Goal: Check status: Check status

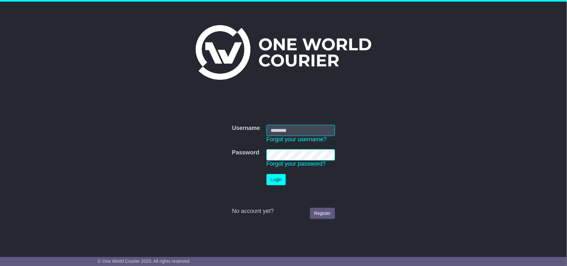
type input "**********"
click at [280, 181] on button "Login" at bounding box center [276, 179] width 19 height 11
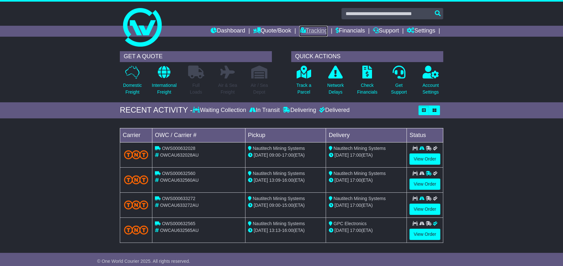
click at [316, 29] on link "Tracking" at bounding box center [313, 31] width 28 height 11
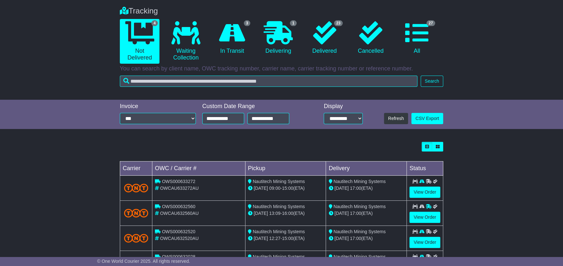
scroll to position [16, 0]
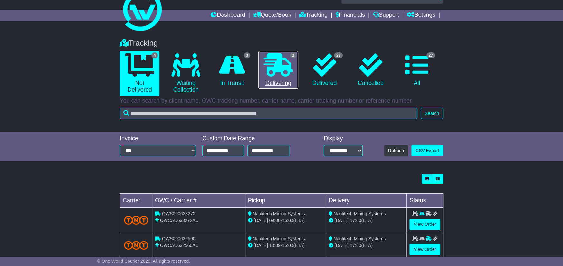
click at [287, 83] on link "1 Delivering" at bounding box center [278, 70] width 40 height 38
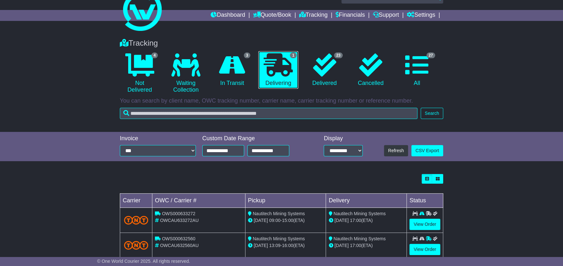
scroll to position [0, 0]
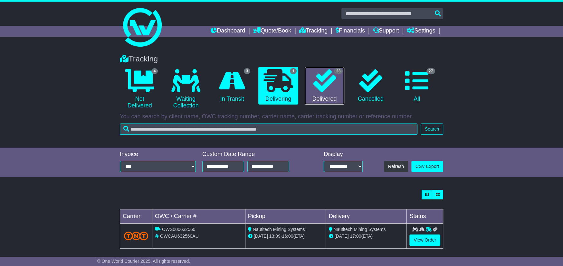
click at [319, 83] on icon at bounding box center [324, 80] width 23 height 23
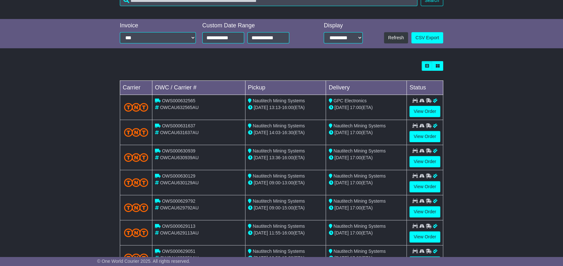
scroll to position [193, 0]
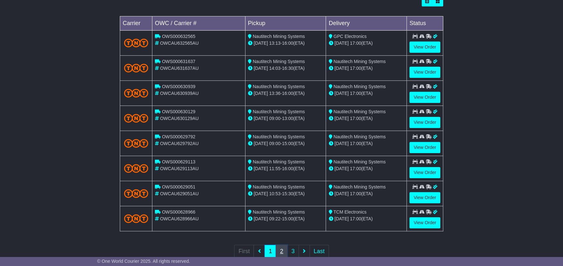
click at [282, 251] on link "2" at bounding box center [282, 251] width 12 height 13
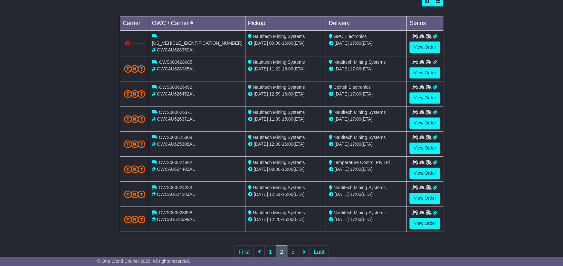
scroll to position [209, 0]
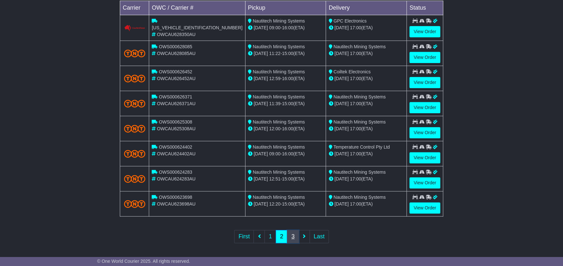
click at [296, 234] on link "3" at bounding box center [293, 236] width 12 height 13
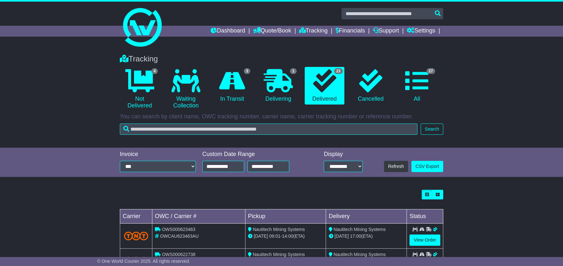
scroll to position [129, 0]
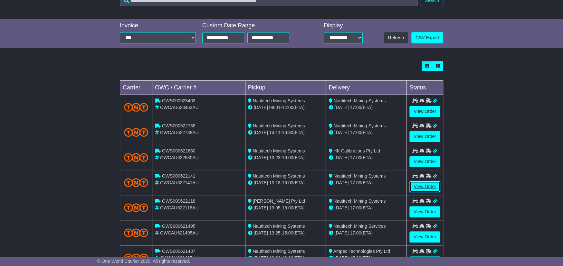
click at [426, 184] on link "View Order" at bounding box center [424, 186] width 31 height 11
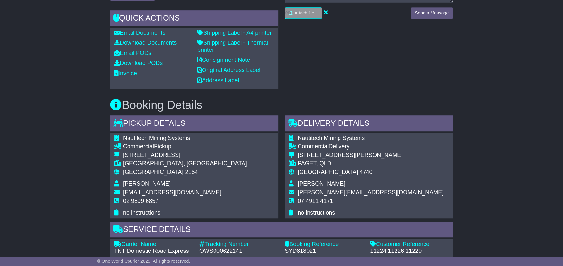
scroll to position [354, 0]
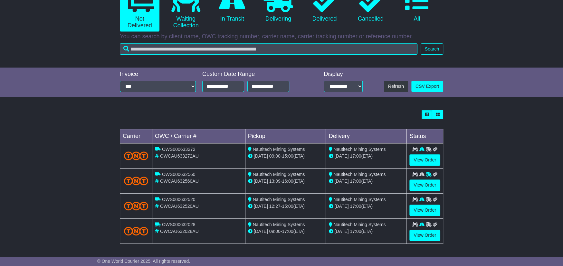
scroll to position [48, 0]
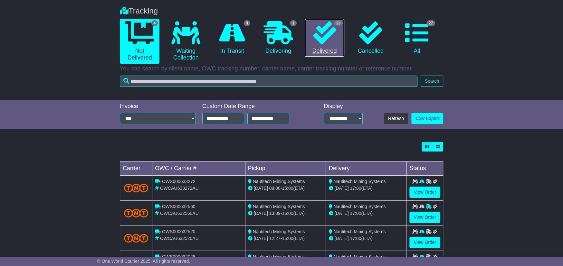
drag, startPoint x: 325, startPoint y: 39, endPoint x: 346, endPoint y: 83, distance: 48.7
click at [325, 39] on icon at bounding box center [324, 32] width 23 height 23
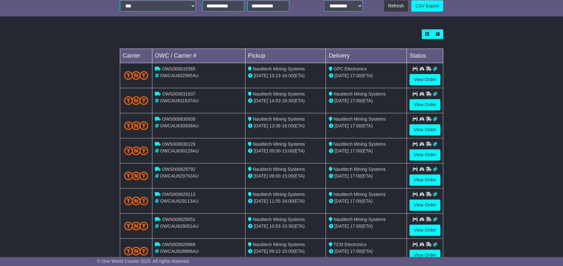
scroll to position [209, 0]
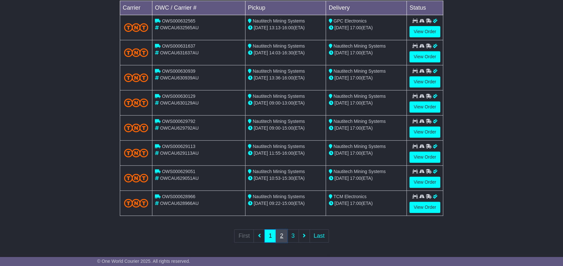
click at [282, 236] on link "2" at bounding box center [282, 236] width 12 height 13
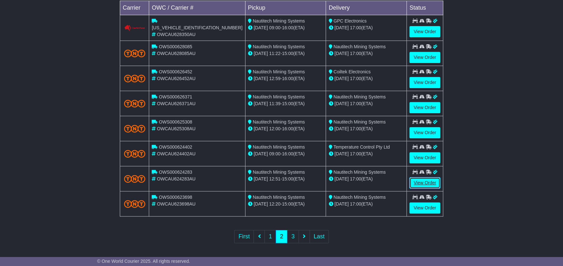
click at [421, 183] on link "View Order" at bounding box center [424, 182] width 31 height 11
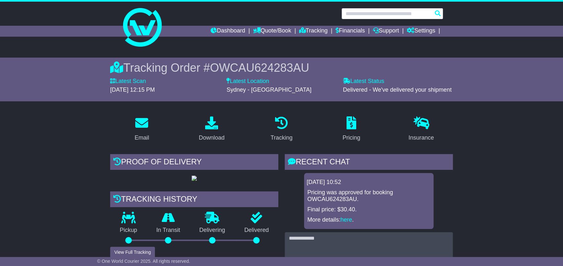
click at [380, 16] on input "text" at bounding box center [392, 13] width 102 height 11
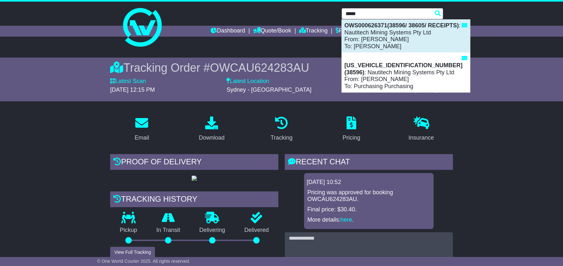
click at [404, 36] on div "OWS000626371(38596/ 38605/ RECEIPTS) : Nautitech Mining Systems Pty Ltd From: […" at bounding box center [406, 36] width 128 height 33
type input "**********"
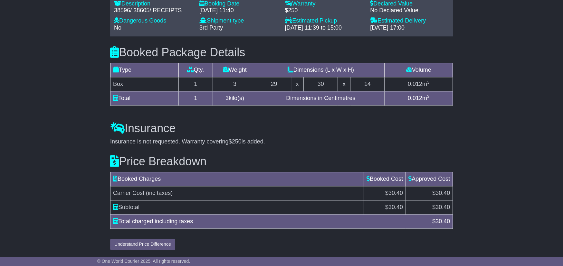
scroll to position [410, 0]
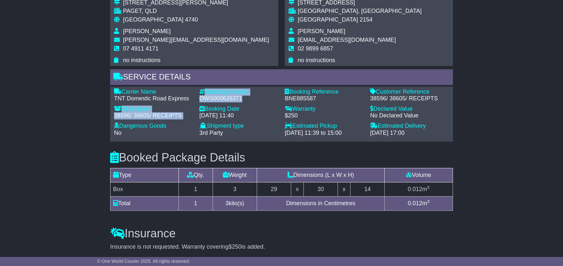
drag, startPoint x: 242, startPoint y: 121, endPoint x: 195, endPoint y: 121, distance: 47.0
click at [195, 121] on div "Carrier Name - TNT Domestic Road Express Description - 38596/ 38605/ RECEIPTS T…" at bounding box center [281, 115] width 341 height 52
click at [247, 102] on div "OWS000626371" at bounding box center [238, 98] width 79 height 7
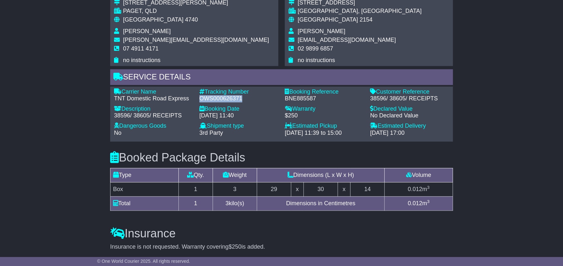
drag, startPoint x: 199, startPoint y: 122, endPoint x: 241, endPoint y: 122, distance: 41.5
click at [241, 102] on div "OWS000626371" at bounding box center [238, 98] width 79 height 7
copy div "OWS000626371"
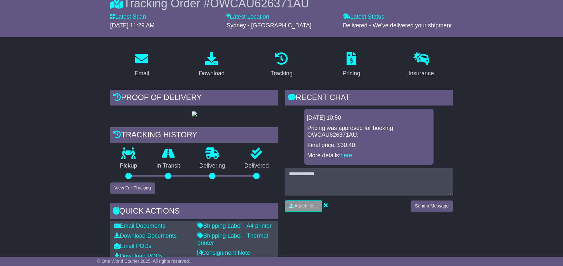
scroll to position [97, 0]
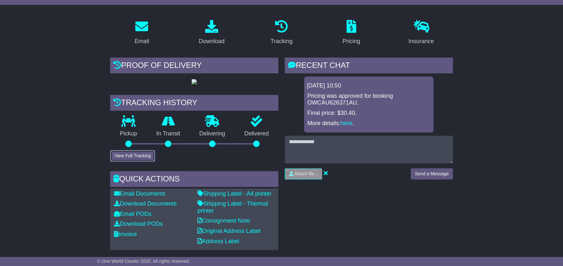
click at [125, 162] on button "View Full Tracking" at bounding box center [132, 155] width 45 height 11
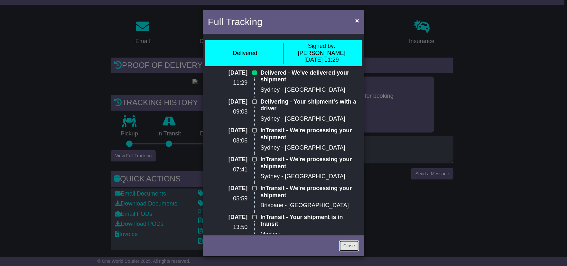
click at [347, 248] on link "Close" at bounding box center [349, 245] width 20 height 11
